Goal: Task Accomplishment & Management: Use online tool/utility

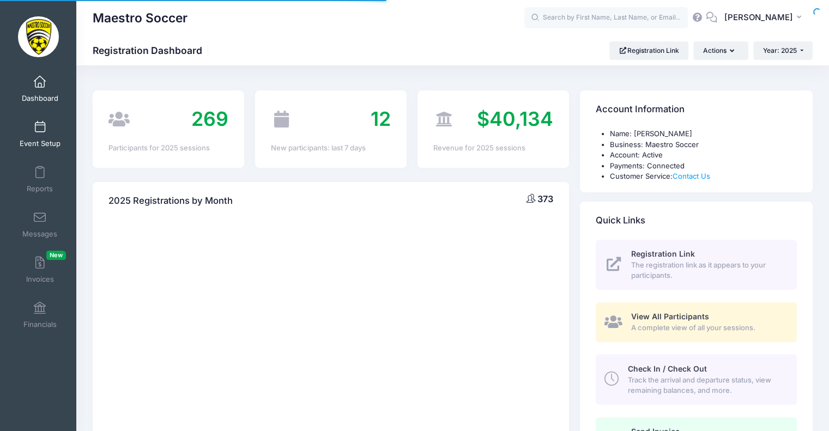
select select
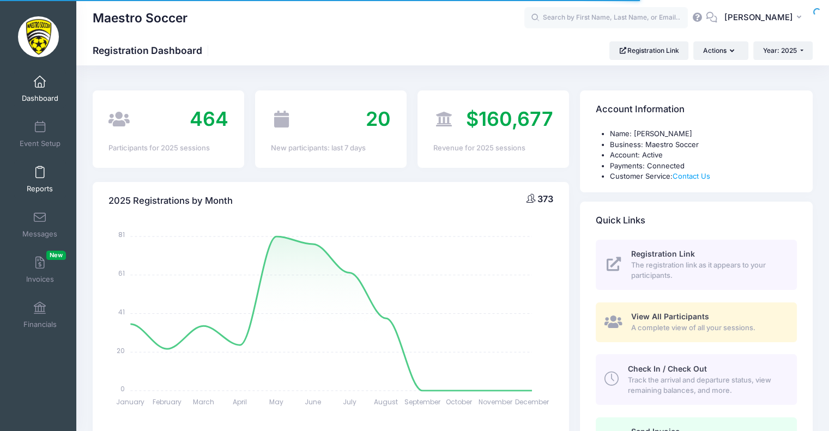
click at [40, 172] on span at bounding box center [40, 173] width 0 height 12
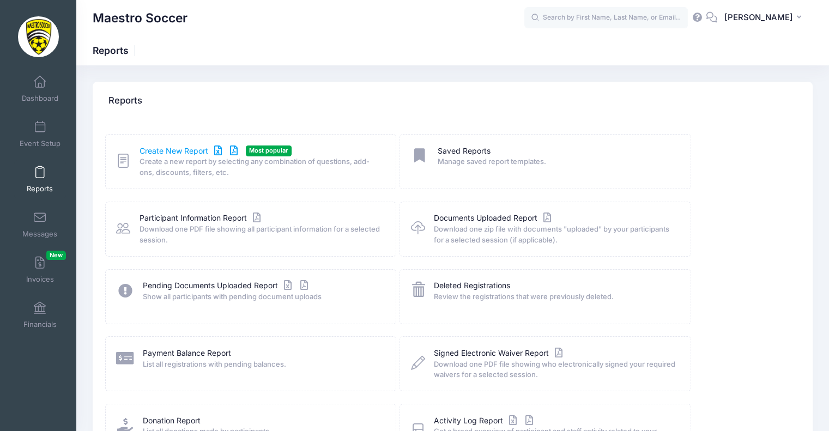
click at [188, 151] on link "Create New Report" at bounding box center [189, 150] width 101 height 11
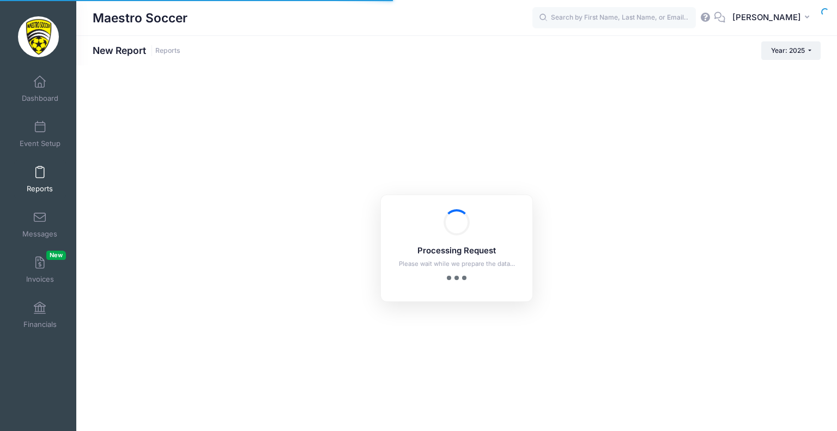
checkbox input "true"
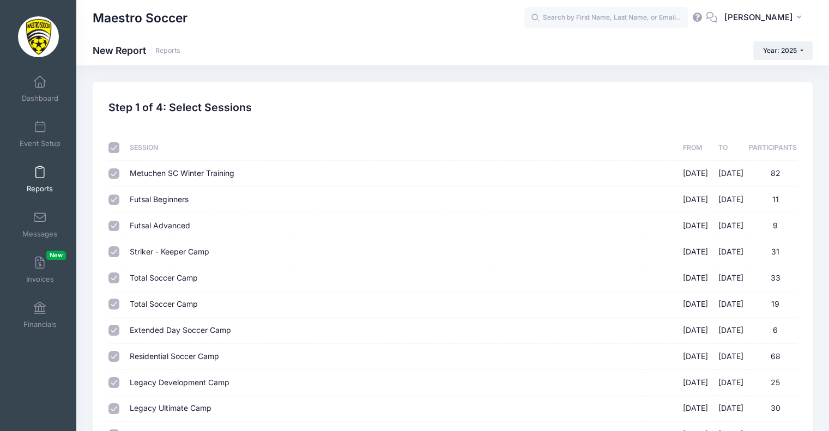
click at [110, 145] on input "checkbox" at bounding box center [113, 147] width 11 height 11
checkbox input "false"
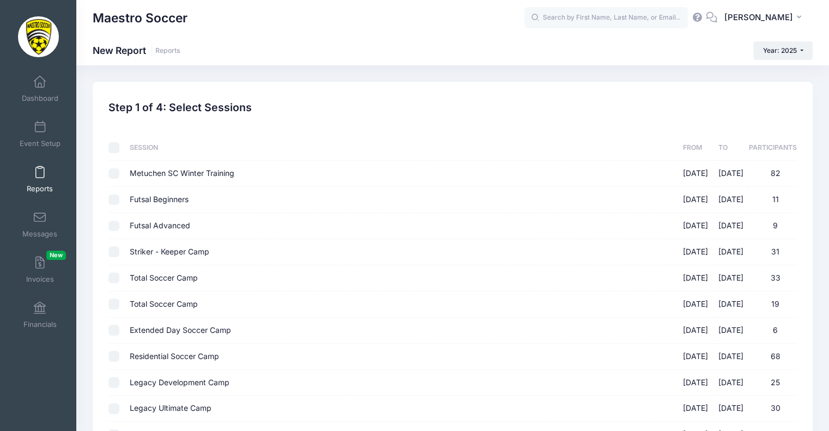
checkbox input "false"
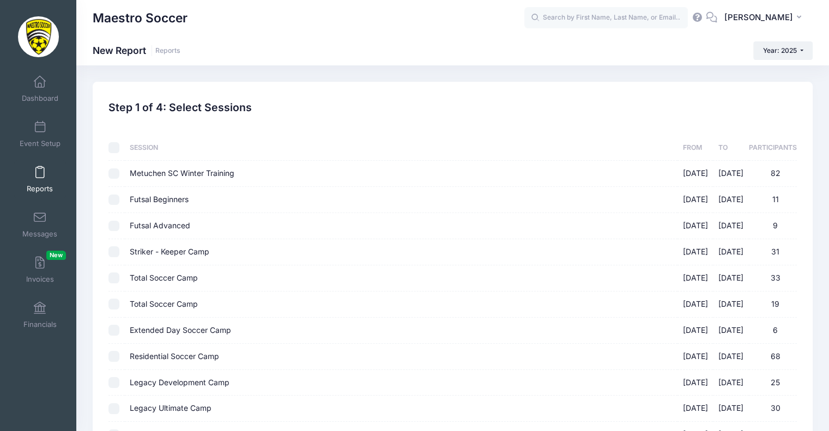
checkbox input "false"
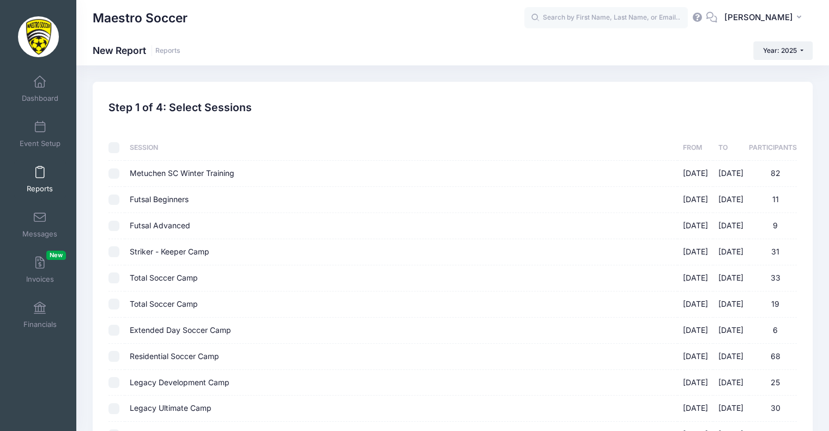
checkbox input "false"
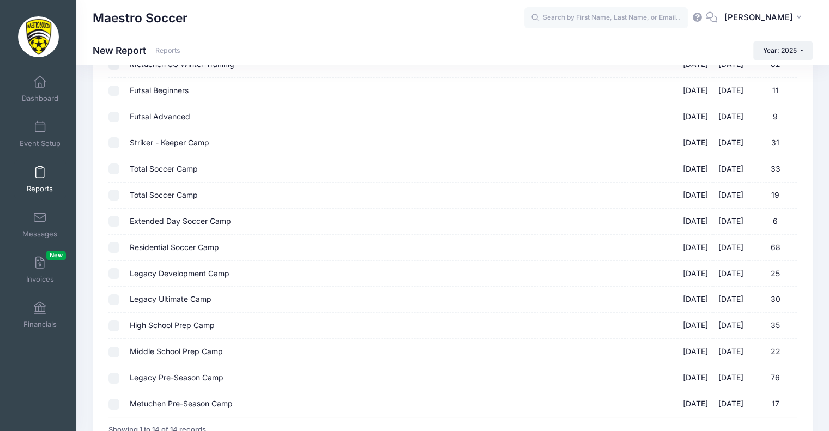
scroll to position [203, 0]
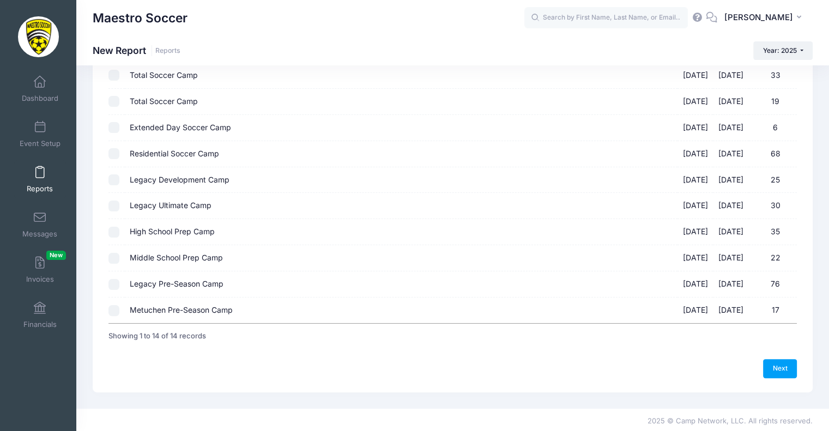
click at [110, 284] on input "Legacy Pre-Season Camp 08/18/2025 - 08/21/2025 76" at bounding box center [113, 284] width 11 height 11
checkbox input "true"
click at [780, 364] on link "Next" at bounding box center [780, 368] width 34 height 19
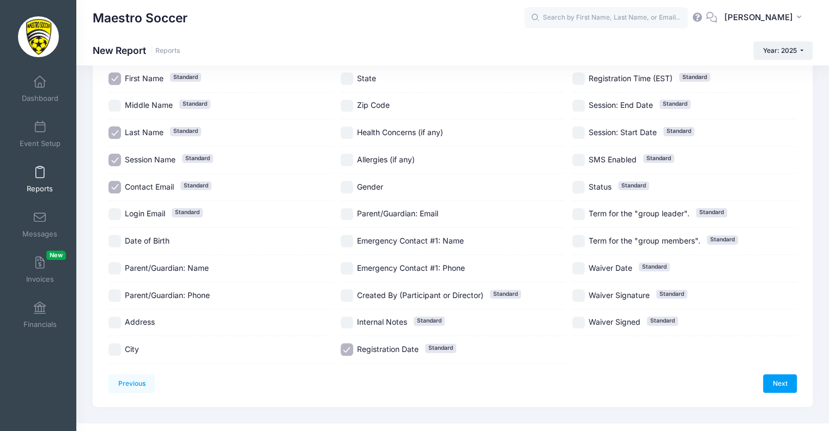
scroll to position [101, 0]
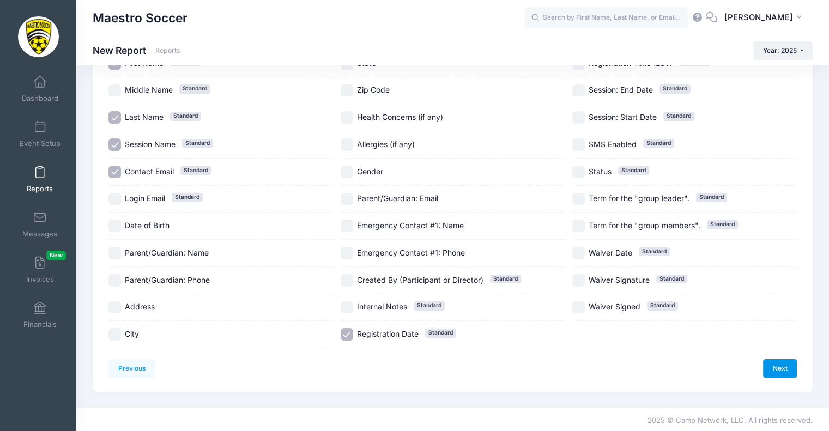
click at [787, 361] on link "Next" at bounding box center [780, 368] width 34 height 19
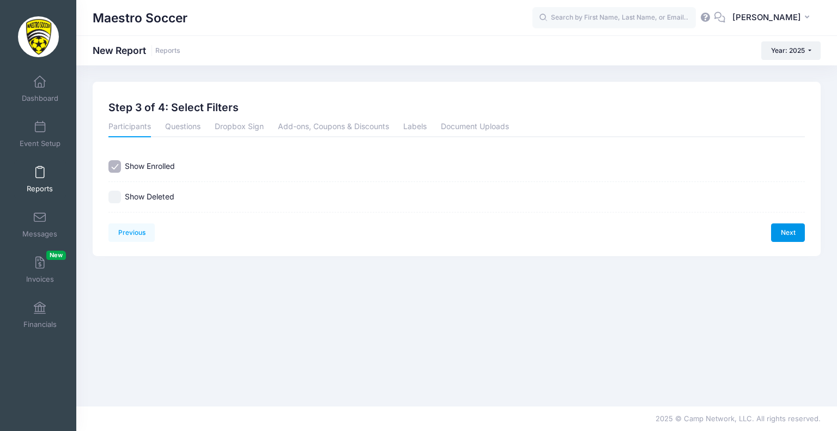
click at [781, 226] on link "Next" at bounding box center [788, 232] width 34 height 19
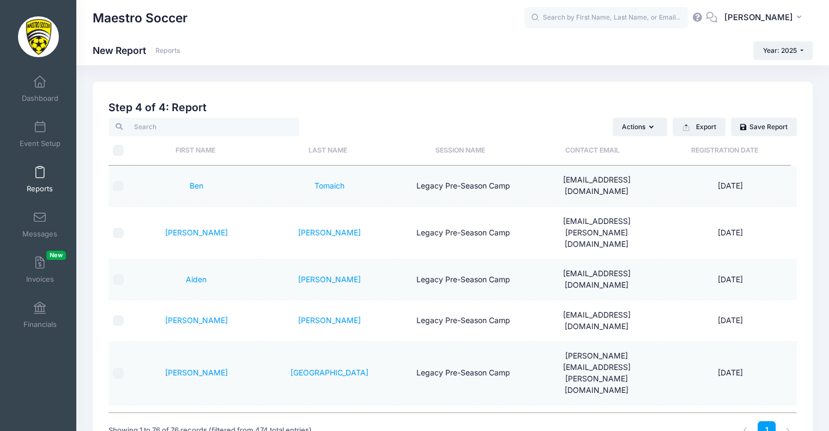
click at [310, 150] on th "Last Name" at bounding box center [328, 150] width 132 height 29
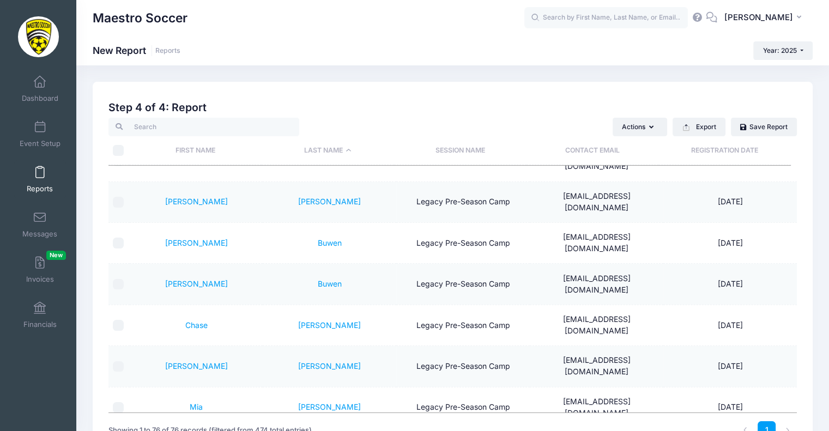
scroll to position [272, 0]
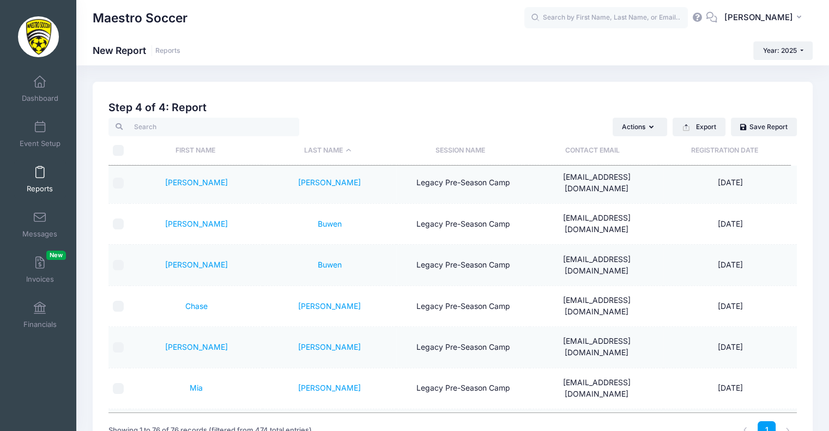
click at [318, 424] on link "Caulfield" at bounding box center [329, 428] width 31 height 9
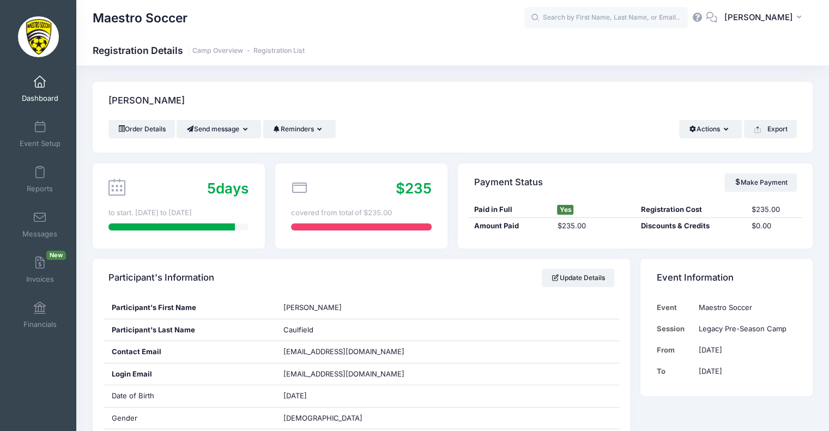
scroll to position [54, 0]
